Goal: Information Seeking & Learning: Find specific fact

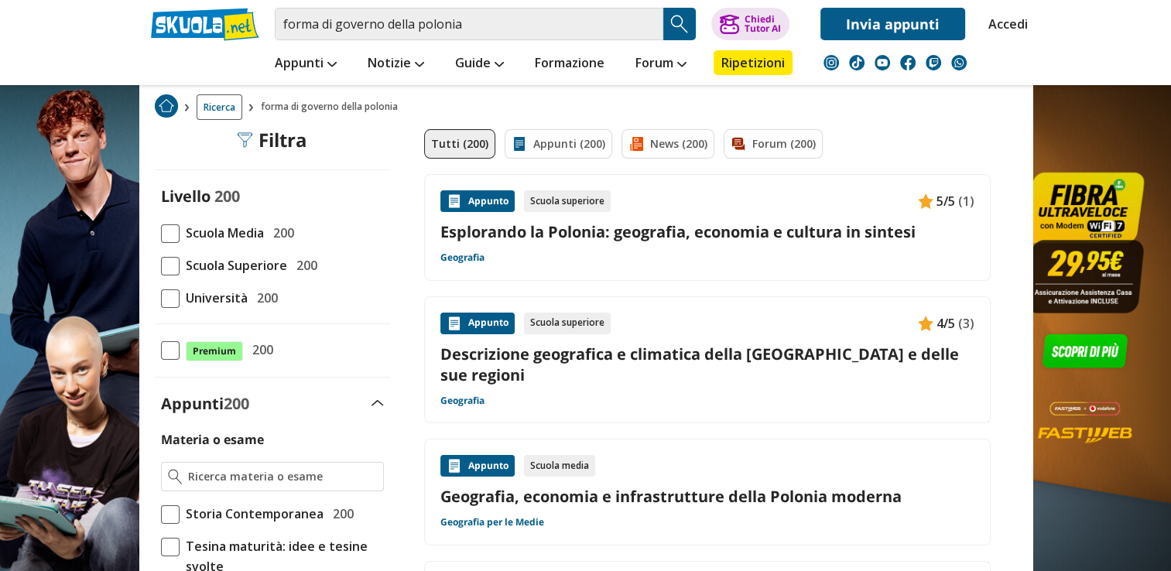
click at [242, 236] on span "Scuola Media" at bounding box center [222, 233] width 84 height 20
click at [161, 233] on input "Scuola Media 200" at bounding box center [161, 233] width 0 height 0
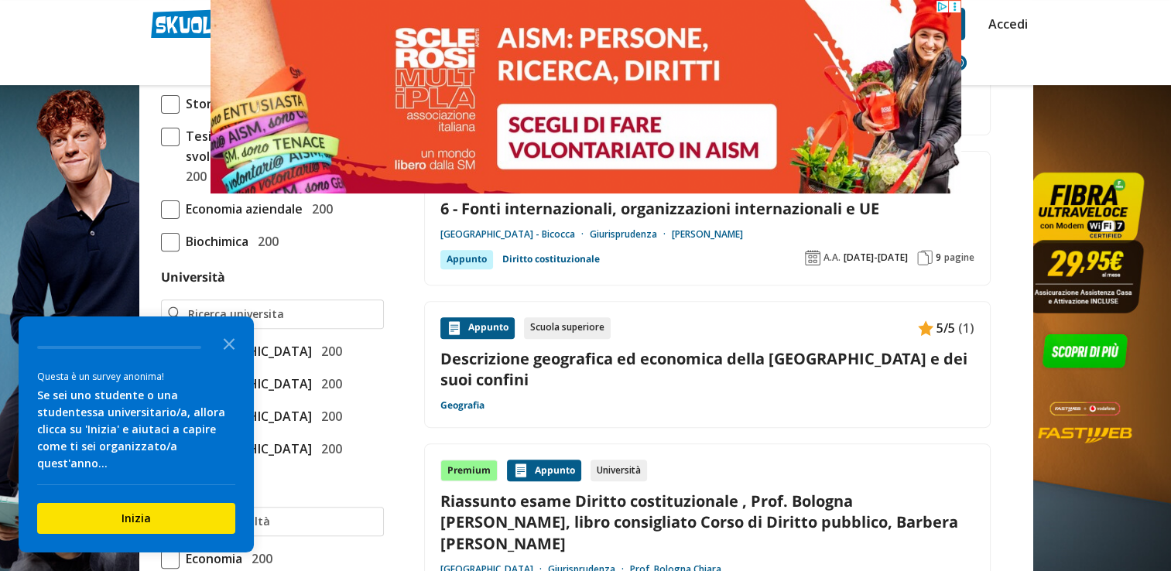
scroll to position [310, 0]
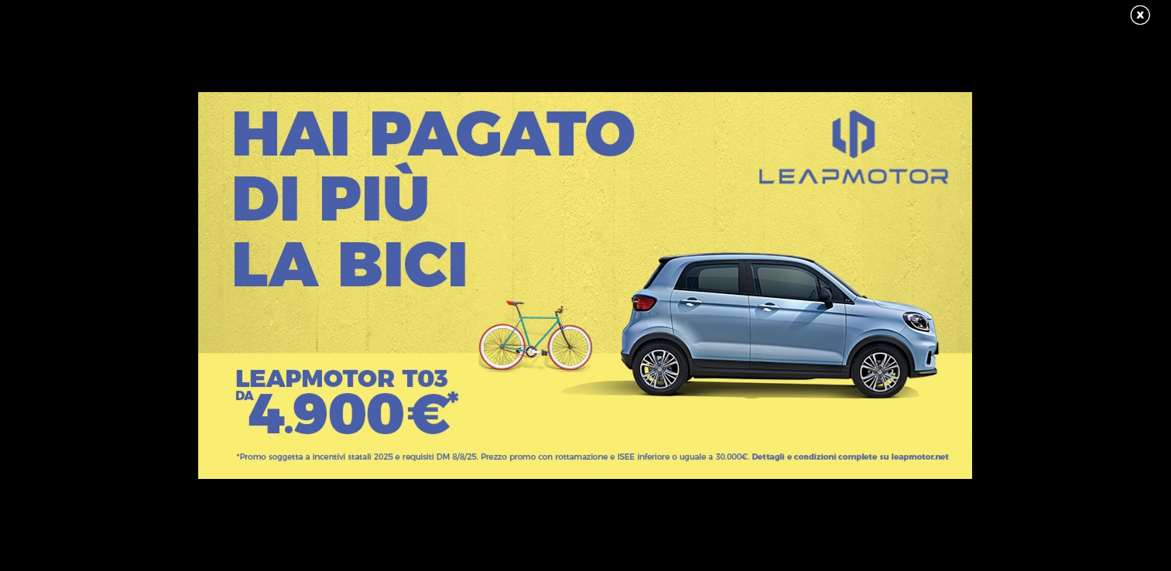
click at [1137, 11] on link at bounding box center [1148, 15] width 39 height 23
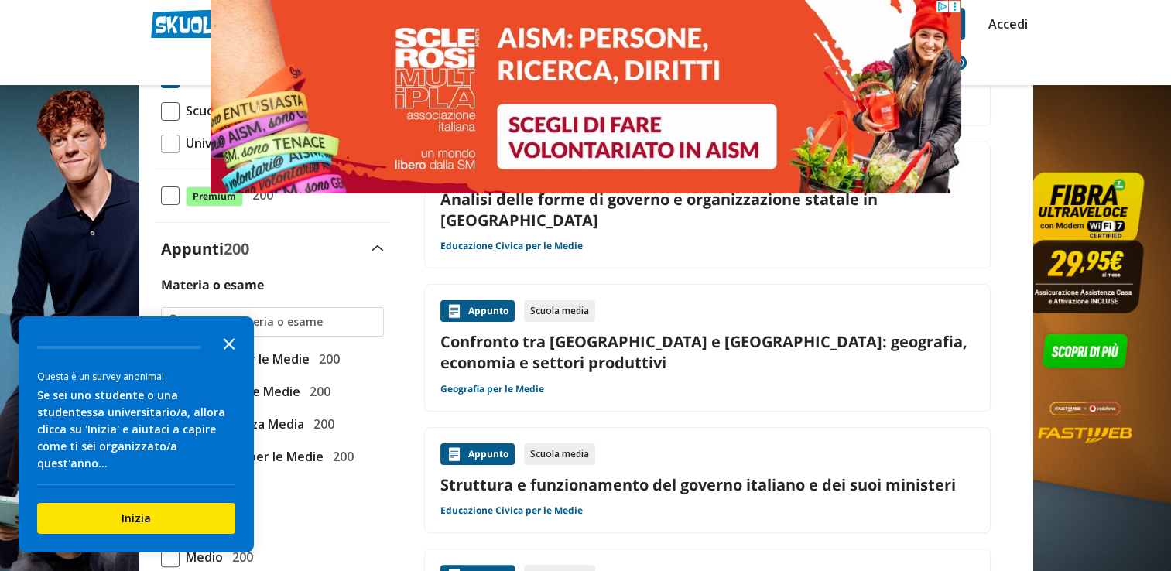
click at [229, 357] on icon "Close the survey" at bounding box center [229, 342] width 31 height 31
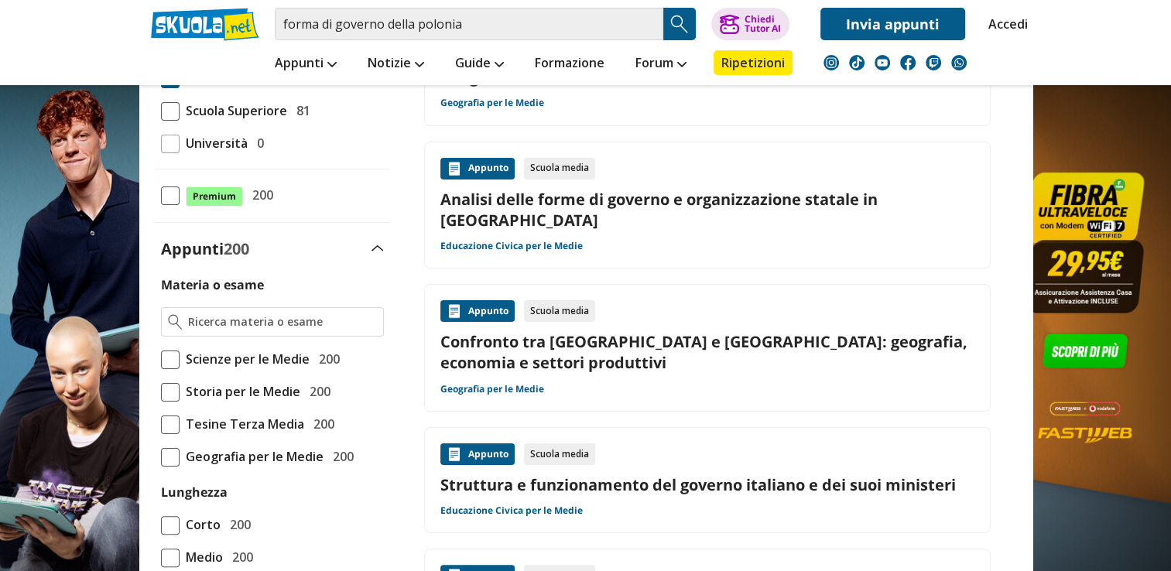
click at [262, 447] on span "Geografia per le Medie" at bounding box center [252, 457] width 144 height 20
click at [161, 457] on input "Geografia per le Medie 200" at bounding box center [161, 457] width 0 height 0
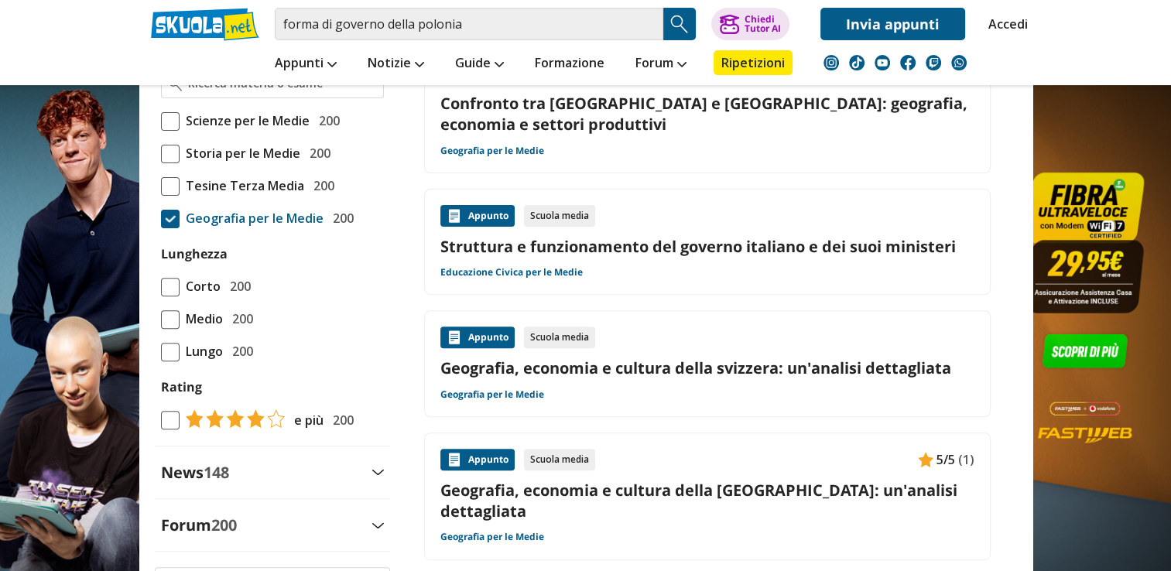
scroll to position [542, 0]
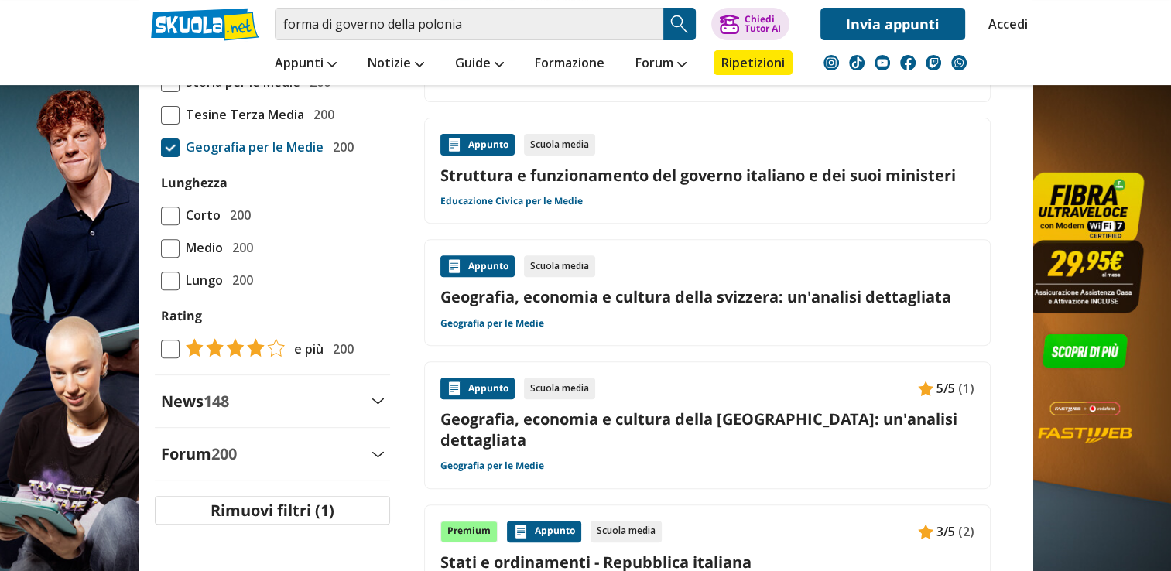
click at [203, 242] on span "Medio" at bounding box center [201, 248] width 43 height 20
click at [161, 248] on input "Medio 200" at bounding box center [161, 248] width 0 height 0
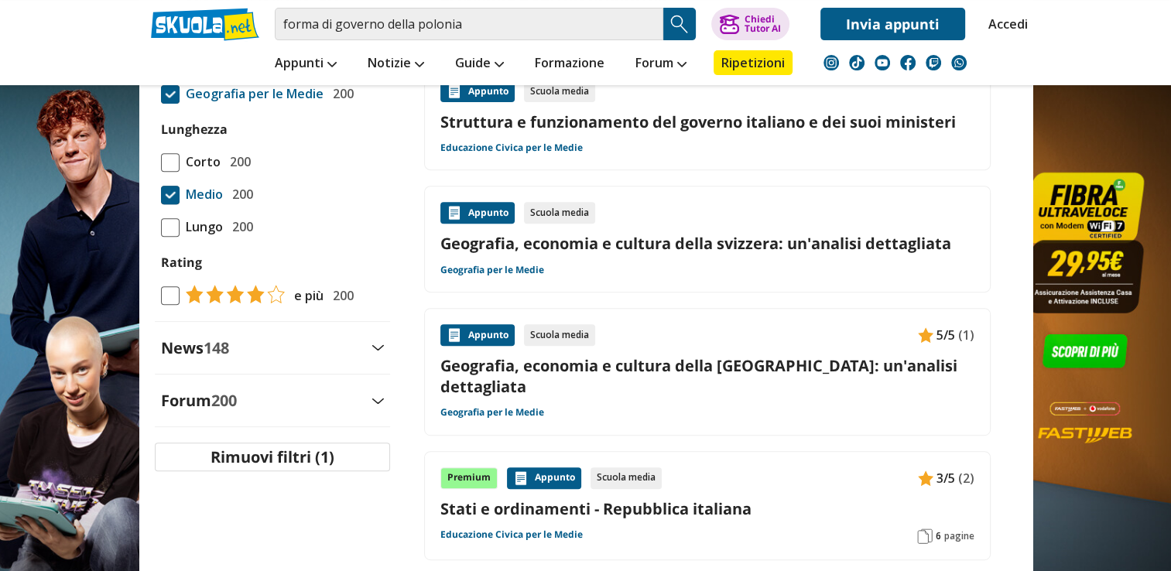
scroll to position [619, 0]
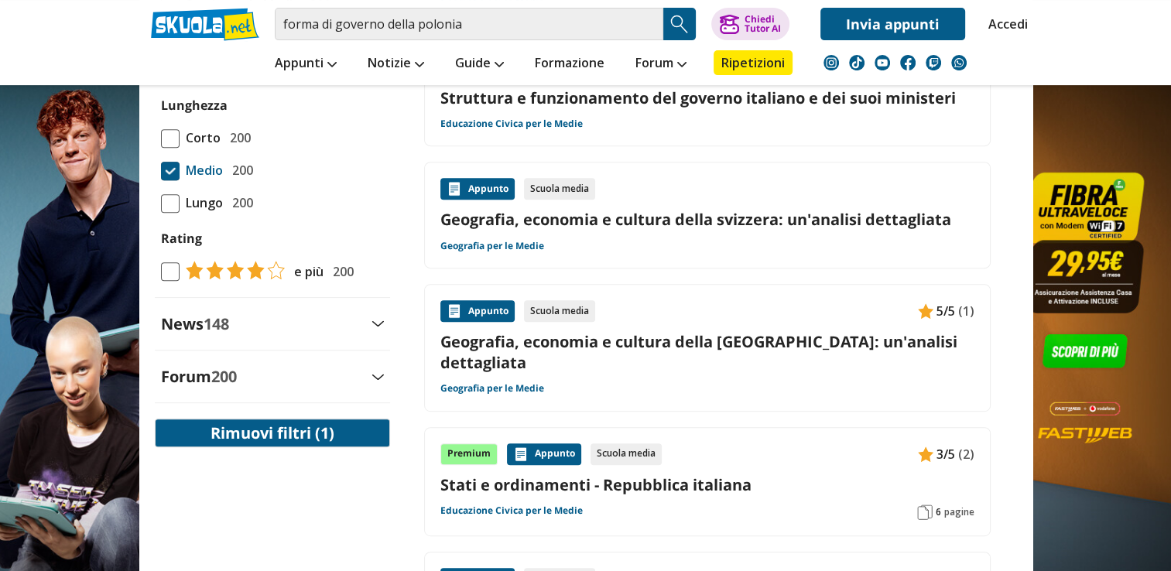
click at [247, 434] on button "Rimuovi filtri (1)" at bounding box center [272, 433] width 235 height 29
